Goal: Task Accomplishment & Management: Complete application form

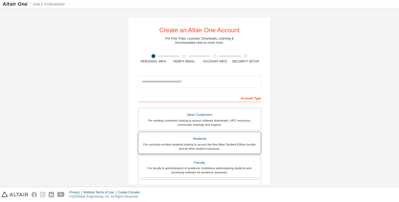
scroll to position [78, 0]
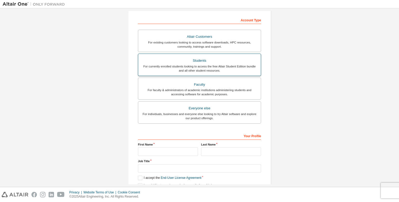
click at [203, 64] on div "For currently enrolled students looking to access the free Altair Student Editi…" at bounding box center [199, 68] width 116 height 8
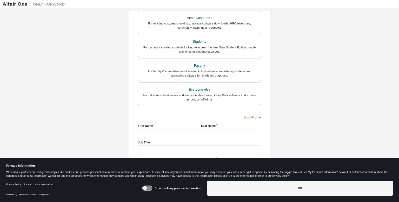
scroll to position [114, 0]
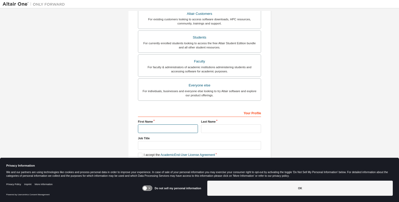
click at [159, 124] on input "text" at bounding box center [168, 128] width 60 height 9
type input "*********"
click at [226, 128] on input "text" at bounding box center [231, 128] width 60 height 9
type input "*"
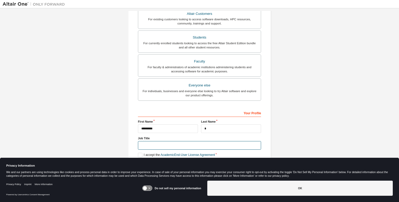
click at [155, 142] on input "text" at bounding box center [199, 145] width 123 height 9
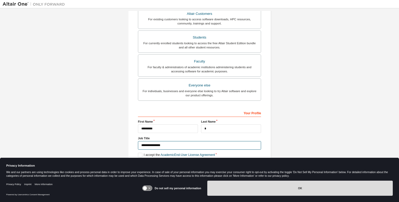
type input "**********"
click at [279, 185] on button "OK" at bounding box center [299, 187] width 185 height 15
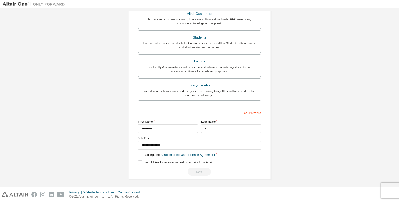
click at [138, 153] on label "I accept the Academic End-User License Agreement" at bounding box center [176, 154] width 77 height 4
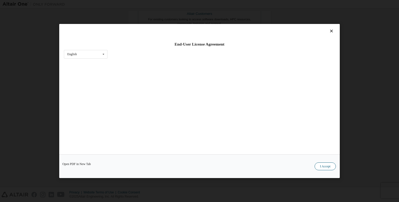
click at [330, 164] on button "I Accept" at bounding box center [325, 166] width 21 height 8
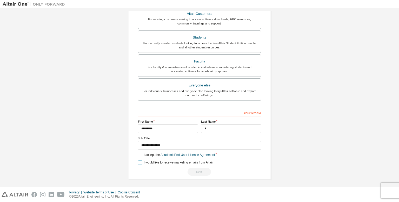
click at [143, 161] on label "I would like to receive marketing emails from Altair" at bounding box center [175, 162] width 75 height 4
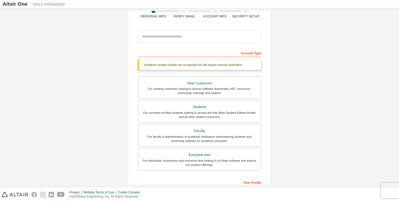
scroll to position [36, 0]
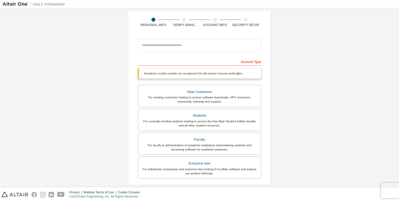
click at [238, 75] on div "Academic emails outside our recognised list will require manual verification." at bounding box center [199, 73] width 123 height 10
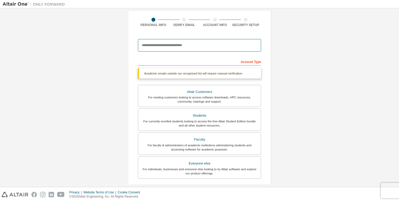
click at [166, 50] on input "email" at bounding box center [199, 45] width 123 height 12
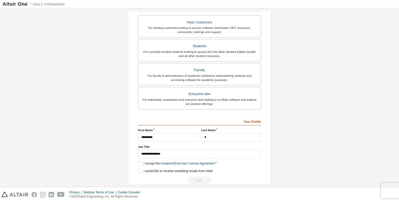
scroll to position [114, 0]
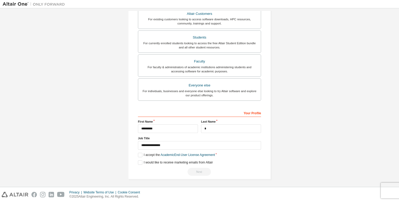
click at [188, 168] on div "Next" at bounding box center [199, 172] width 123 height 8
click at [168, 145] on input "**********" at bounding box center [199, 145] width 123 height 9
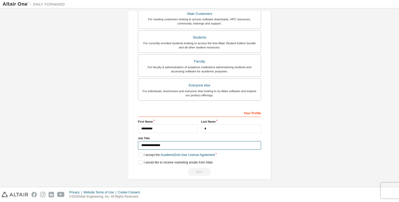
click at [168, 145] on input "**********" at bounding box center [199, 145] width 123 height 9
click at [216, 152] on div "I accept the Academic End-User License Agreement" at bounding box center [199, 154] width 123 height 4
click at [234, 148] on input "**********" at bounding box center [199, 145] width 123 height 9
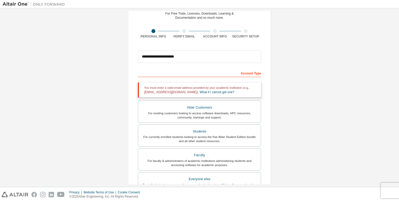
scroll to position [15, 0]
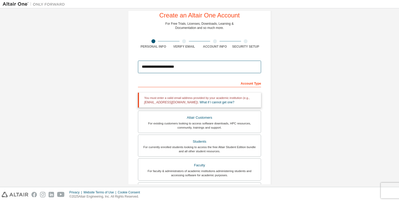
click at [161, 66] on input "**********" at bounding box center [199, 67] width 123 height 12
click at [175, 68] on input "**********" at bounding box center [199, 67] width 123 height 12
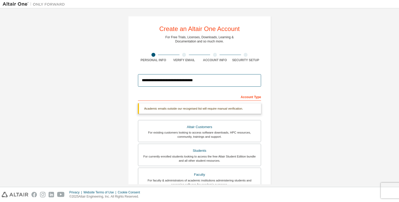
scroll to position [0, 0]
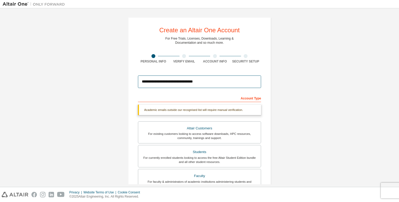
type input "**********"
click at [251, 96] on div "Account Type" at bounding box center [199, 98] width 123 height 8
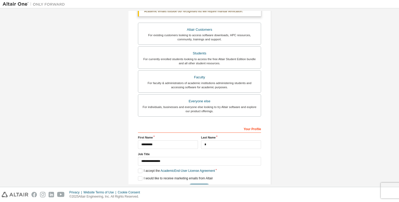
scroll to position [114, 0]
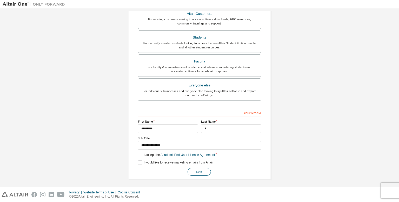
click at [194, 169] on button "Next" at bounding box center [199, 172] width 23 height 8
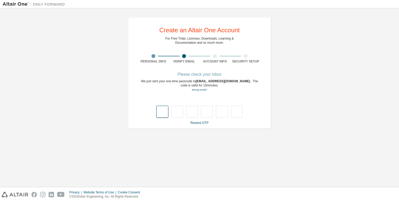
type input "*"
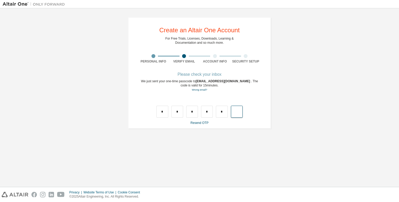
type input "*"
click at [157, 111] on input "text" at bounding box center [162, 111] width 12 height 12
type input "*"
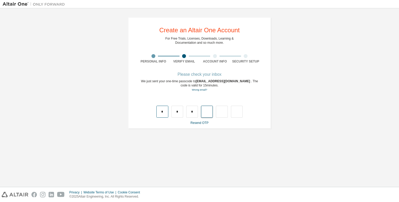
type input "*"
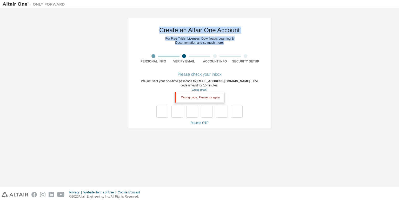
drag, startPoint x: 154, startPoint y: 26, endPoint x: 235, endPoint y: 47, distance: 84.0
click at [236, 47] on div "**********" at bounding box center [199, 72] width 143 height 111
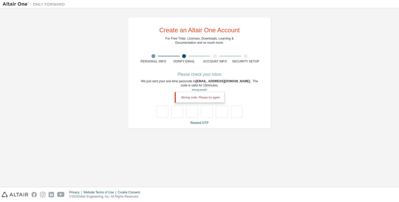
click at [211, 61] on div "Account Info" at bounding box center [214, 61] width 31 height 4
click at [214, 59] on div "Account Info" at bounding box center [214, 61] width 31 height 4
drag, startPoint x: 214, startPoint y: 59, endPoint x: 216, endPoint y: 62, distance: 3.4
click at [216, 59] on div "Account Info" at bounding box center [214, 61] width 31 height 4
click at [208, 73] on div "Please check your inbox" at bounding box center [199, 74] width 123 height 3
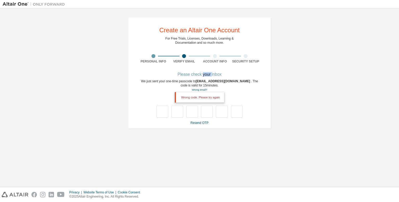
click at [208, 73] on div "Please check your inbox" at bounding box center [199, 74] width 123 height 3
click at [242, 60] on div "Security Setup" at bounding box center [245, 61] width 31 height 4
click at [243, 60] on div "Security Setup" at bounding box center [245, 61] width 31 height 4
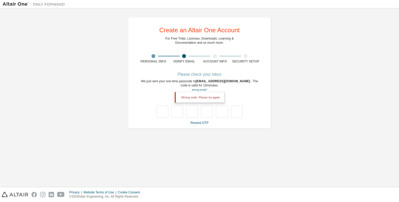
click at [188, 61] on div "Verify Email" at bounding box center [184, 61] width 31 height 4
drag, startPoint x: 182, startPoint y: 59, endPoint x: 162, endPoint y: 58, distance: 20.0
click at [178, 59] on div "Verify Email" at bounding box center [184, 61] width 31 height 4
click at [155, 58] on div "Personal Info" at bounding box center [153, 58] width 31 height 9
click at [151, 58] on div "Personal Info" at bounding box center [153, 58] width 31 height 9
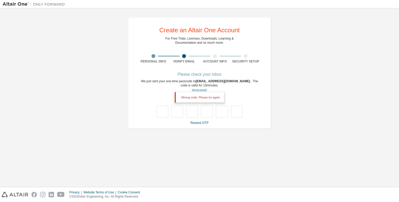
click at [205, 89] on link "Wrong email?" at bounding box center [199, 89] width 15 height 3
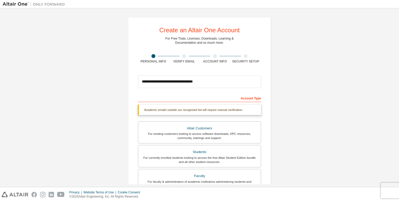
scroll to position [114, 0]
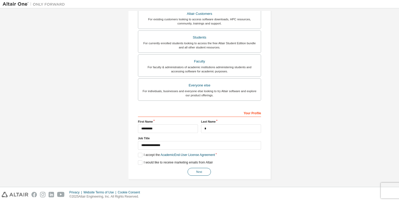
click at [199, 172] on button "Next" at bounding box center [199, 172] width 23 height 8
click at [199, 171] on button "Next" at bounding box center [199, 172] width 23 height 8
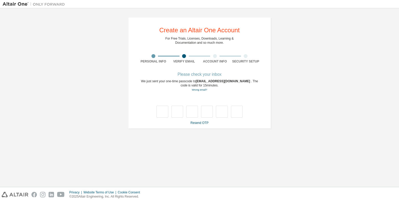
scroll to position [0, 0]
type input "*"
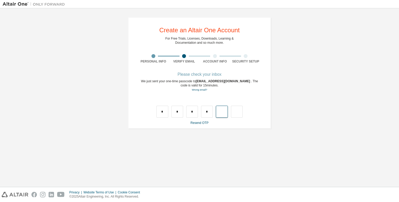
type input "*"
click at [192, 97] on div "Wrong code. Please try again" at bounding box center [199, 97] width 49 height 10
click at [209, 98] on div "Wrong code. Please try again" at bounding box center [199, 97] width 49 height 10
click at [163, 114] on input "text" at bounding box center [162, 111] width 12 height 12
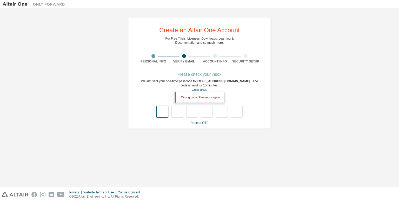
type input "*"
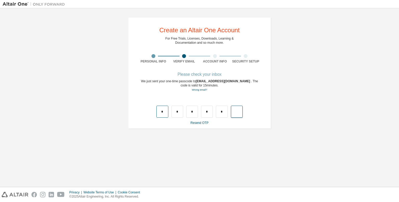
type input "*"
click at [169, 112] on div at bounding box center [199, 111] width 86 height 12
click at [157, 111] on input "text" at bounding box center [162, 111] width 12 height 12
type input "*"
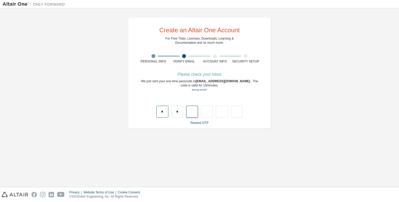
type input "*"
click at [202, 121] on link "Resend OTP" at bounding box center [199, 123] width 18 height 4
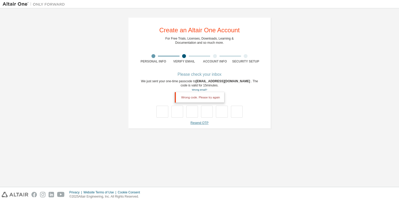
click at [199, 121] on link "Resend OTP" at bounding box center [199, 123] width 18 height 4
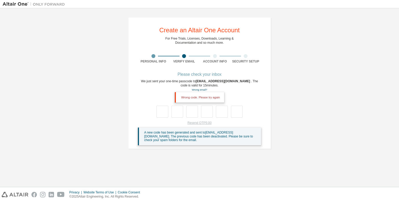
click at [198, 122] on div "Resend OTP 5:00 A new code has been generated and sent to nijandhan@annamalaiun…" at bounding box center [199, 133] width 123 height 24
drag, startPoint x: 205, startPoint y: 119, endPoint x: 211, endPoint y: 124, distance: 7.8
click at [211, 124] on div "Please check your inbox We just sent your one-time passcode to nijandhan@annama…" at bounding box center [199, 109] width 123 height 72
drag, startPoint x: 227, startPoint y: 132, endPoint x: 240, endPoint y: 133, distance: 13.8
click at [240, 133] on span "A new code has been generated and sent to nijandhan@annamalaiuniversity.edu . T…" at bounding box center [198, 135] width 109 height 11
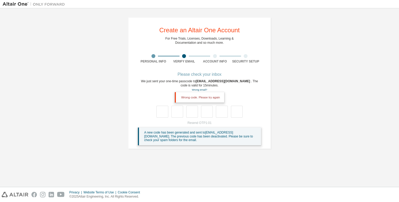
click at [250, 116] on div "Wrong code. Please try again" at bounding box center [199, 106] width 123 height 23
click at [160, 111] on input "text" at bounding box center [162, 111] width 12 height 12
type input "*"
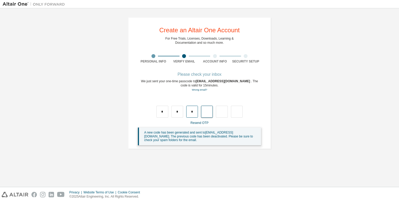
type input "*"
click at [337, 62] on div "**********" at bounding box center [200, 83] width 394 height 144
click at [330, 57] on div "**********" at bounding box center [200, 83] width 394 height 144
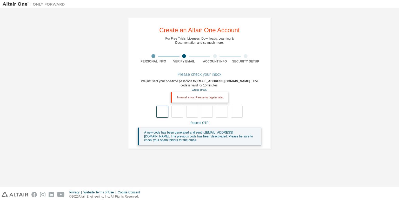
click at [160, 114] on input "text" at bounding box center [162, 111] width 12 height 12
type input "*"
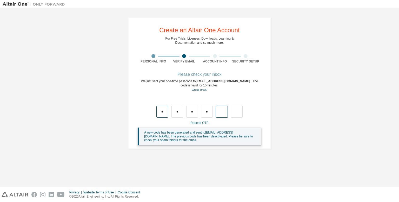
type input "*"
click at [198, 89] on link "Wrong email?" at bounding box center [199, 89] width 15 height 3
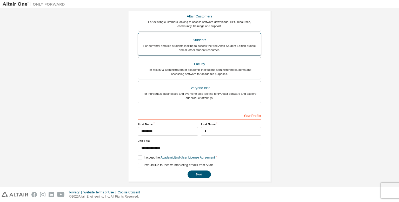
scroll to position [114, 0]
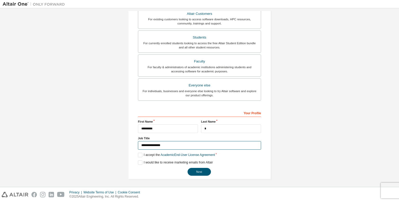
click at [150, 144] on input "**********" at bounding box center [199, 145] width 123 height 9
type input "*******"
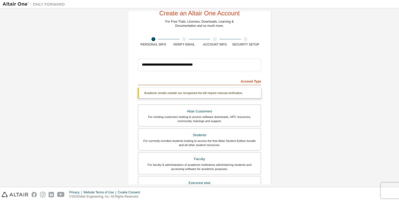
scroll to position [10, 0]
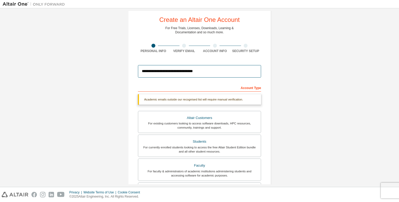
click at [206, 70] on input "**********" at bounding box center [199, 71] width 123 height 12
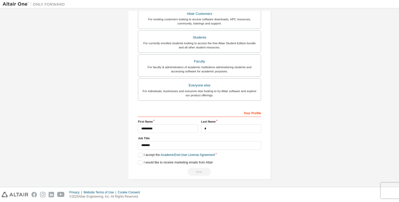
scroll to position [114, 0]
click at [228, 68] on div "For faculty & administrators of academic institutions administering students an…" at bounding box center [199, 69] width 116 height 8
click at [232, 53] on div "Altair Customers For existing customers looking to access software downloads, H…" at bounding box center [199, 54] width 123 height 95
click at [233, 41] on div "For currently enrolled students looking to access the free Altair Student Editi…" at bounding box center [199, 45] width 116 height 8
click at [236, 22] on div "For existing customers looking to access software downloads, HPC resources, com…" at bounding box center [199, 21] width 116 height 8
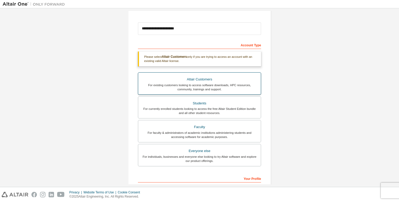
scroll to position [41, 0]
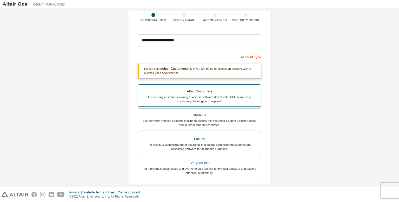
click at [179, 105] on label "Altair Customers For existing customers looking to access software downloads, H…" at bounding box center [199, 95] width 123 height 22
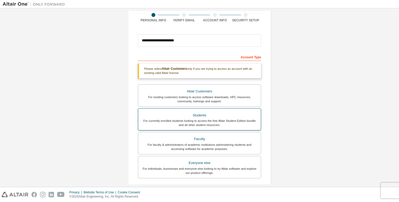
click at [180, 115] on div "Students" at bounding box center [199, 114] width 116 height 7
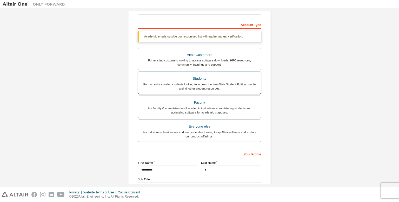
scroll to position [114, 0]
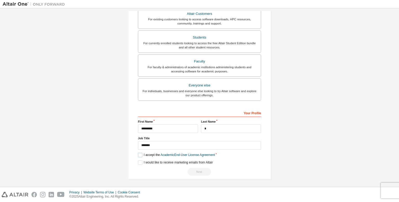
click at [138, 152] on label "I accept the Academic End-User License Agreement" at bounding box center [176, 154] width 77 height 4
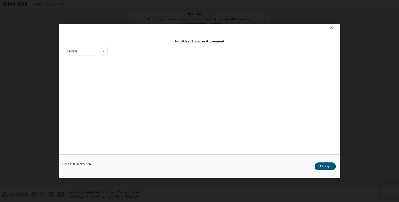
scroll to position [4, 0]
click at [78, 165] on div "Open PDF in New Tab I Accept" at bounding box center [199, 166] width 281 height 24
click at [81, 163] on link "Open PDF in New Tab" at bounding box center [76, 163] width 29 height 3
click at [106, 49] on icon at bounding box center [103, 50] width 6 height 8
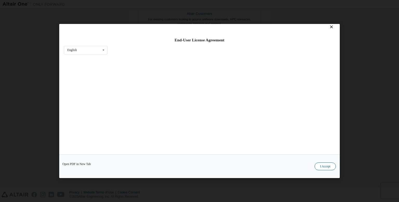
click at [330, 164] on button "I Accept" at bounding box center [325, 166] width 21 height 8
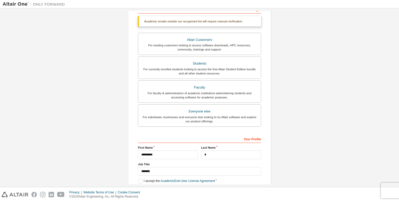
scroll to position [36, 0]
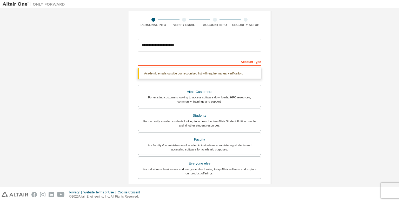
click at [161, 76] on div "Academic emails outside our recognised list will require manual verification." at bounding box center [199, 73] width 123 height 10
drag, startPoint x: 166, startPoint y: 73, endPoint x: 171, endPoint y: 61, distance: 13.0
click at [167, 73] on div "Academic emails outside our recognised list will require manual verification." at bounding box center [199, 73] width 123 height 10
click at [183, 47] on input "**********" at bounding box center [199, 45] width 123 height 12
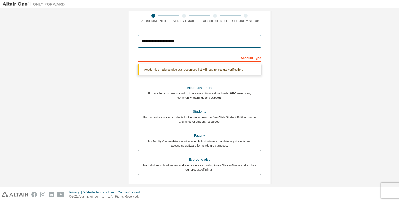
scroll to position [114, 0]
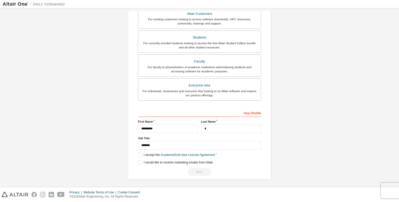
click at [192, 175] on div "**********" at bounding box center [199, 41] width 143 height 276
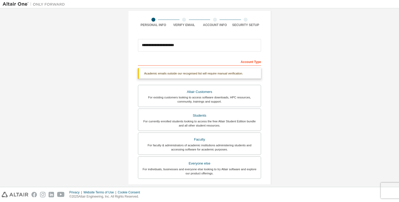
scroll to position [10, 0]
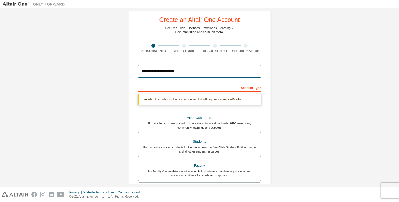
click at [187, 73] on input "**********" at bounding box center [199, 71] width 123 height 12
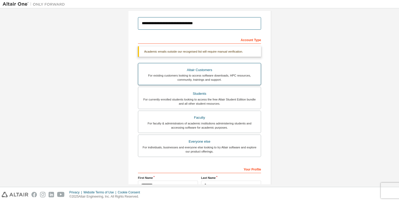
scroll to position [114, 0]
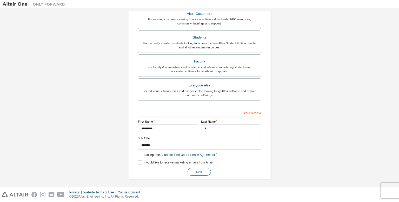
click at [191, 172] on button "Next" at bounding box center [199, 172] width 23 height 8
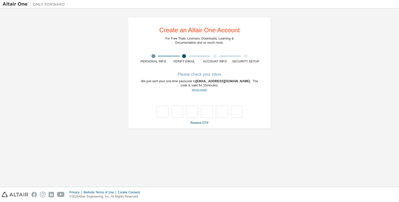
click at [200, 90] on link "Wrong email?" at bounding box center [199, 89] width 15 height 3
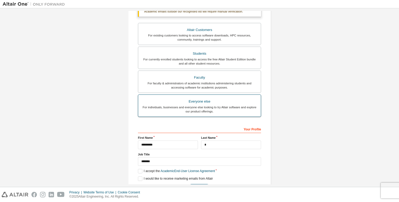
scroll to position [114, 0]
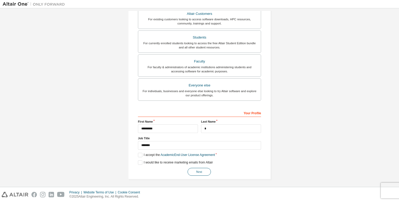
click at [197, 169] on button "Next" at bounding box center [199, 172] width 23 height 8
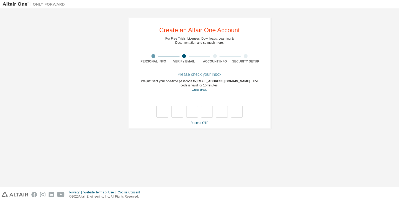
click at [205, 91] on div "We just sent your one-time passcode to nijandhan@annamalaiuniversity.edu . The …" at bounding box center [199, 85] width 123 height 13
click at [198, 90] on link "Wrong email?" at bounding box center [199, 89] width 15 height 3
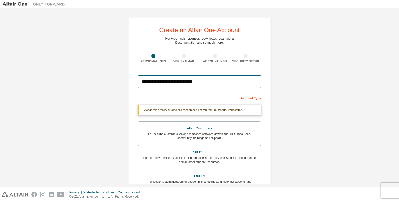
click at [202, 79] on input "**********" at bounding box center [199, 81] width 123 height 12
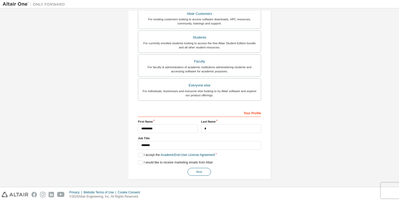
type input "**********"
click at [207, 170] on button "Next" at bounding box center [199, 172] width 23 height 8
click at [204, 169] on div "Next" at bounding box center [199, 172] width 123 height 8
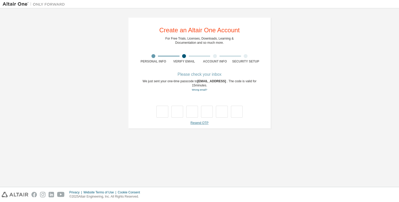
click at [197, 123] on link "Resend OTP" at bounding box center [199, 123] width 18 height 4
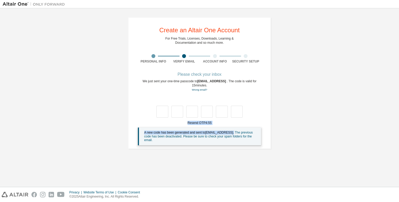
drag, startPoint x: 142, startPoint y: 109, endPoint x: 257, endPoint y: 128, distance: 116.7
click at [257, 129] on div "Please check your inbox We just sent your one-time passcode to nijandhan@annama…" at bounding box center [199, 109] width 123 height 72
drag, startPoint x: 129, startPoint y: 76, endPoint x: 234, endPoint y: 87, distance: 105.0
click at [234, 87] on div "**********" at bounding box center [199, 82] width 143 height 131
click at [218, 56] on div at bounding box center [214, 56] width 31 height 4
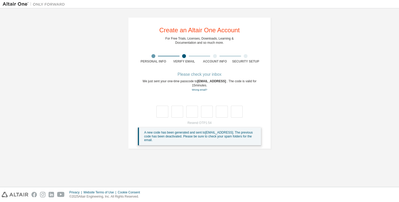
click at [219, 56] on div at bounding box center [214, 56] width 31 height 4
click at [217, 56] on div at bounding box center [214, 56] width 31 height 4
click at [216, 56] on div at bounding box center [215, 56] width 4 height 4
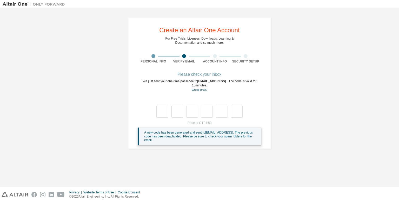
click at [216, 56] on div at bounding box center [215, 56] width 4 height 4
click at [216, 57] on div at bounding box center [214, 56] width 31 height 4
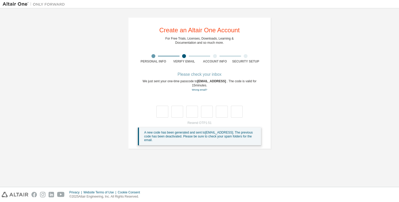
click at [217, 57] on div at bounding box center [214, 56] width 31 height 4
click at [209, 42] on div "For Free Trials, Licenses, Downloads, Learning & Documentation and so much more." at bounding box center [199, 40] width 68 height 8
drag, startPoint x: 155, startPoint y: 27, endPoint x: 241, endPoint y: 30, distance: 85.5
click at [241, 30] on div "**********" at bounding box center [199, 82] width 143 height 131
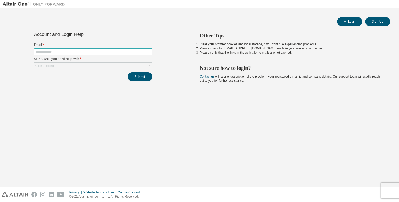
click at [73, 48] on span at bounding box center [93, 51] width 118 height 7
click at [74, 52] on input "text" at bounding box center [93, 52] width 116 height 4
click at [72, 66] on div "Click to select" at bounding box center [93, 66] width 118 height 6
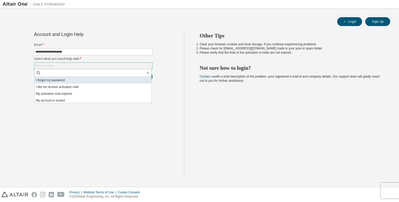
click at [68, 80] on li "I forgot my password" at bounding box center [93, 80] width 117 height 7
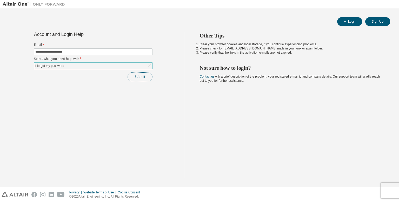
click at [147, 79] on button "Submit" at bounding box center [140, 76] width 25 height 9
click at [139, 77] on button "Submit" at bounding box center [140, 76] width 25 height 9
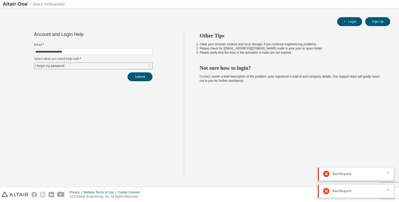
click at [111, 55] on form "**********" at bounding box center [93, 56] width 118 height 26
click at [105, 52] on input "**********" at bounding box center [93, 52] width 116 height 4
type input "**********"
click at [103, 63] on div "I forgot my password" at bounding box center [93, 66] width 118 height 6
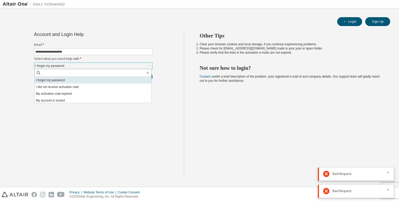
click at [99, 77] on li "I forgot my password" at bounding box center [93, 80] width 117 height 7
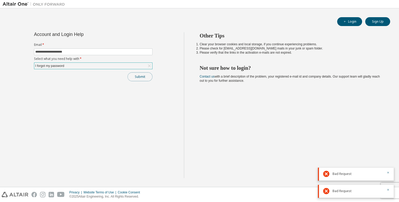
click at [149, 78] on button "Submit" at bounding box center [140, 76] width 25 height 9
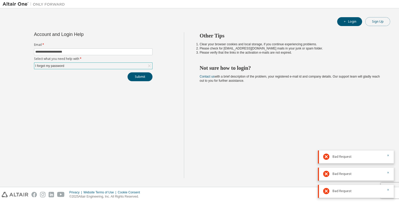
click at [381, 22] on button "Sign Up" at bounding box center [377, 21] width 25 height 9
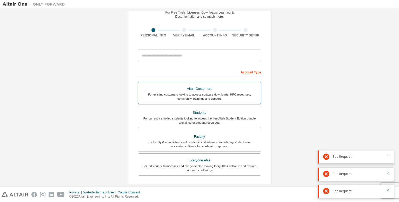
scroll to position [52, 0]
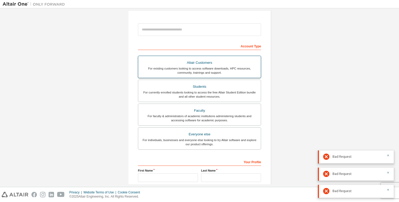
click at [197, 75] on label "Altair Customers For existing customers looking to access software downloads, H…" at bounding box center [199, 67] width 123 height 22
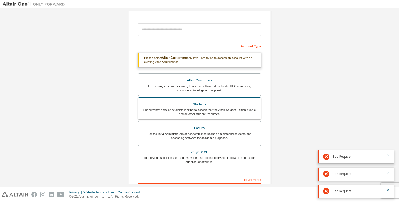
click at [196, 101] on div "Students" at bounding box center [199, 104] width 116 height 7
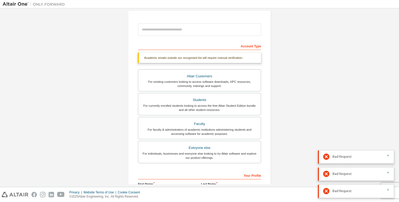
drag, startPoint x: 183, startPoint y: 17, endPoint x: 181, endPoint y: 28, distance: 11.6
click at [182, 23] on div "Create an Altair One Account For Free Trials, Licenses, Downloads, Learning & D…" at bounding box center [199, 103] width 143 height 276
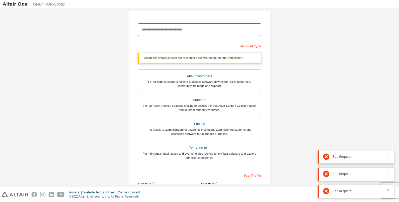
click at [181, 34] on input "email" at bounding box center [199, 29] width 123 height 12
type input "**********"
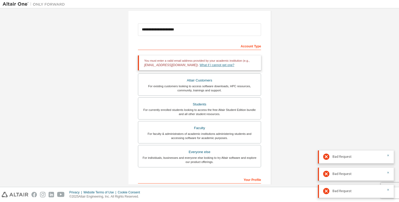
click at [200, 66] on link "What if I cannot get one?" at bounding box center [217, 65] width 35 height 4
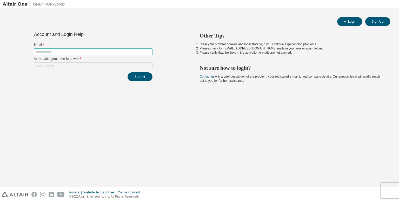
click at [84, 48] on span at bounding box center [93, 51] width 118 height 7
click at [82, 52] on input "text" at bounding box center [93, 52] width 116 height 4
type input "**********"
click at [80, 63] on div "Click to select" at bounding box center [93, 66] width 118 height 6
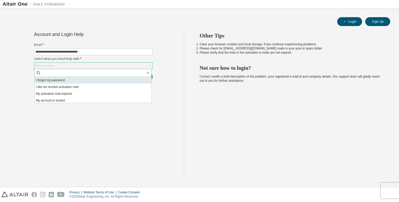
click at [74, 83] on li "I forgot my password" at bounding box center [93, 80] width 117 height 7
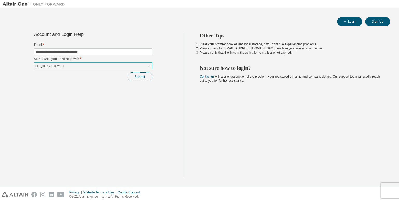
click at [141, 76] on button "Submit" at bounding box center [140, 76] width 25 height 9
click at [75, 66] on div "I forgot my password" at bounding box center [93, 66] width 118 height 6
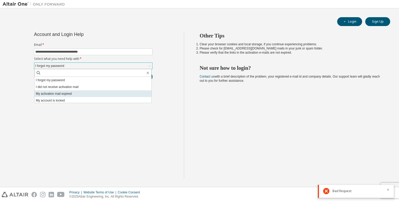
click at [73, 91] on li "My activation mail expired" at bounding box center [93, 93] width 117 height 7
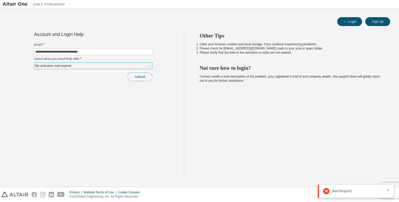
click at [147, 76] on button "Submit" at bounding box center [140, 76] width 25 height 9
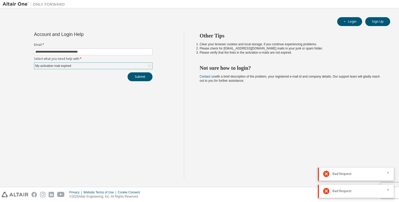
click at [105, 66] on div "My activation mail expired" at bounding box center [93, 66] width 118 height 6
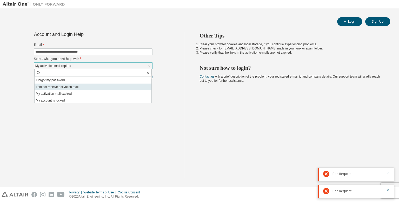
click at [98, 84] on li "I did not receive activation mail" at bounding box center [93, 86] width 117 height 7
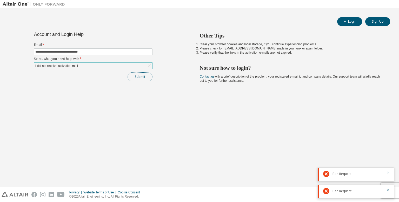
click at [149, 74] on button "Submit" at bounding box center [140, 76] width 25 height 9
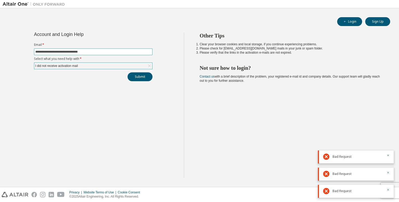
click at [97, 52] on input "**********" at bounding box center [93, 52] width 116 height 4
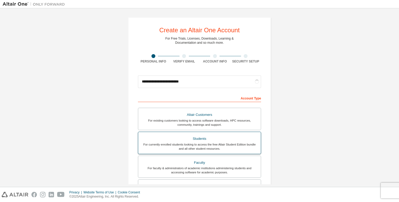
type input "**********"
click at [192, 148] on div "For currently enrolled students looking to access the free Altair Student Editi…" at bounding box center [199, 146] width 116 height 8
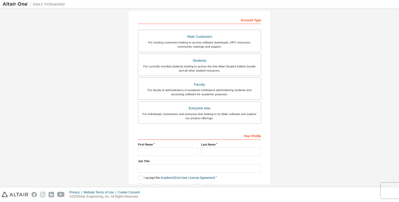
scroll to position [101, 0]
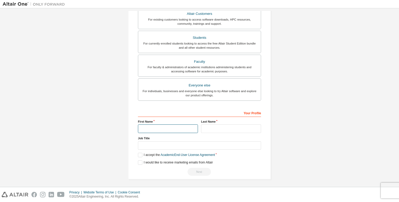
click at [177, 124] on input "text" at bounding box center [168, 128] width 60 height 9
type input "*********"
click at [220, 128] on input "text" at bounding box center [231, 128] width 60 height 9
type input "*"
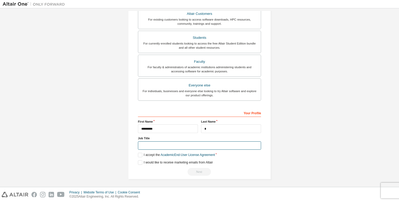
click at [174, 144] on input "text" at bounding box center [199, 145] width 123 height 9
type input "*******"
click at [142, 156] on div "Your Profile First Name ********* Last Name * Job Title ******* Please provide …" at bounding box center [199, 141] width 123 height 67
click at [142, 157] on div "Your Profile First Name ********* Last Name * Job Title ******* Please provide …" at bounding box center [199, 141] width 123 height 67
click at [142, 155] on label "I accept the Academic End-User License Agreement" at bounding box center [176, 154] width 77 height 4
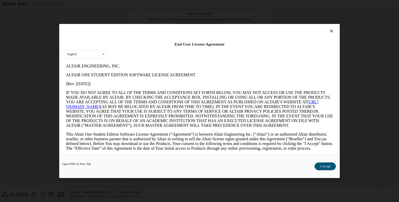
scroll to position [0, 0]
click at [319, 162] on button "I Accept" at bounding box center [325, 166] width 21 height 8
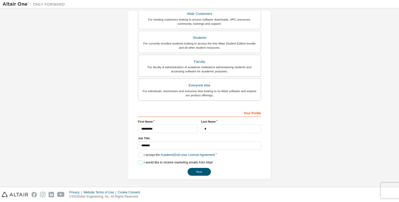
click at [138, 161] on label "I would like to receive marketing emails from Altair" at bounding box center [175, 162] width 75 height 4
click at [195, 172] on button "Next" at bounding box center [199, 172] width 23 height 8
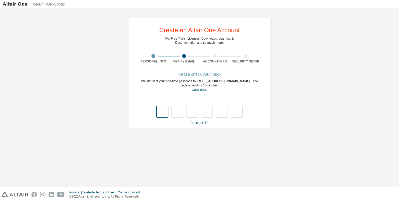
type input "*"
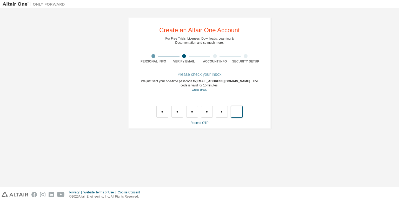
type input "*"
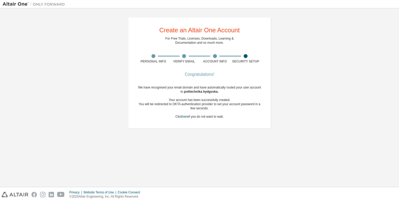
click at [193, 77] on div "Congratulations! We have recognised your email domain and have automatically ro…" at bounding box center [199, 99] width 123 height 52
click at [138, 85] on div "We have recognised your email domain and have automatically routed your user ac…" at bounding box center [199, 101] width 123 height 33
drag, startPoint x: 151, startPoint y: 88, endPoint x: 161, endPoint y: 89, distance: 10.5
click at [153, 89] on div "We have recognised your email domain and have automatically routed your user ac…" at bounding box center [199, 101] width 123 height 33
click at [171, 90] on div "We have recognised your email domain and have automatically routed your user ac…" at bounding box center [199, 101] width 123 height 33
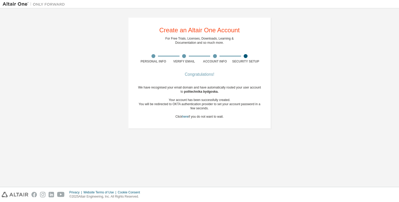
drag, startPoint x: 179, startPoint y: 91, endPoint x: 184, endPoint y: 91, distance: 5.0
click at [183, 91] on div "We have recognised your email domain and have automatically routed your user ac…" at bounding box center [199, 101] width 123 height 33
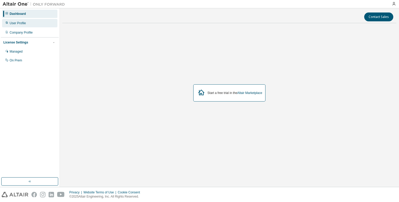
click at [16, 20] on div "User Profile" at bounding box center [29, 23] width 55 height 8
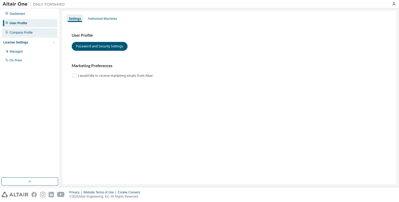
click at [25, 32] on div "Company Profile" at bounding box center [21, 32] width 23 height 4
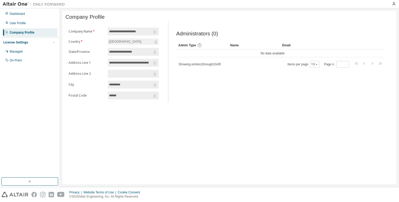
click at [30, 42] on div "License Settings" at bounding box center [29, 42] width 53 height 5
